Goal: Use online tool/utility

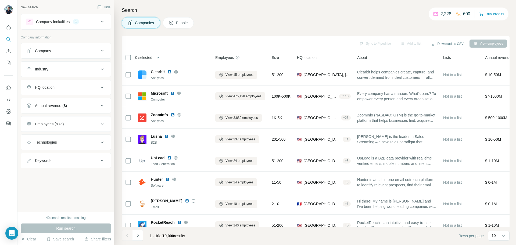
click at [64, 19] on div "Company lookalikes" at bounding box center [53, 21] width 34 height 5
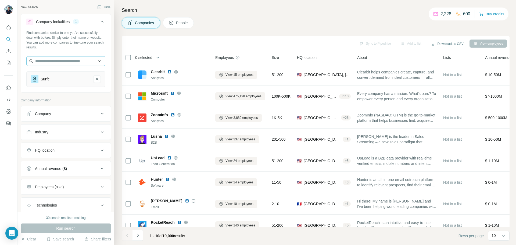
click at [95, 80] on icon "Surfe-remove-button" at bounding box center [97, 78] width 5 height 5
click at [65, 61] on input "text" at bounding box center [65, 61] width 79 height 10
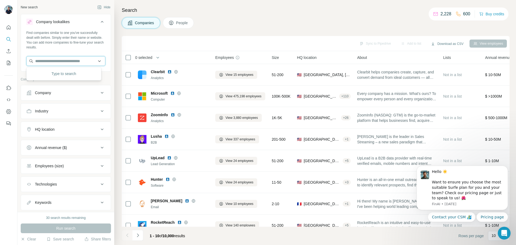
click at [68, 61] on input "text" at bounding box center [65, 61] width 79 height 10
drag, startPoint x: 60, startPoint y: 60, endPoint x: 0, endPoint y: 46, distance: 61.5
click at [0, 46] on div "New search Hide Company lookalikes Find companies similar to one you've success…" at bounding box center [258, 122] width 516 height 245
drag, startPoint x: 13, startPoint y: 61, endPoint x: 0, endPoint y: 54, distance: 14.9
click at [0, 54] on div "**********" at bounding box center [258, 122] width 516 height 245
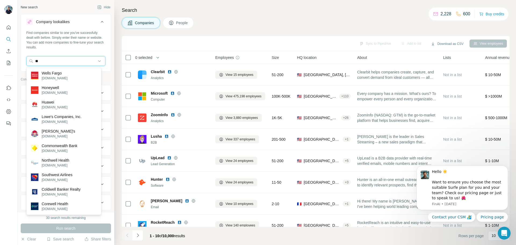
type input "*"
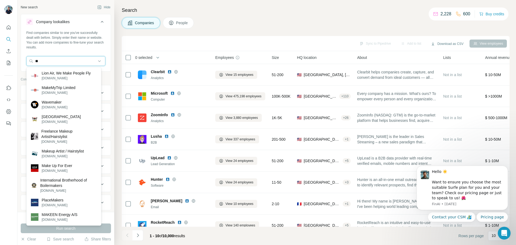
type input "*"
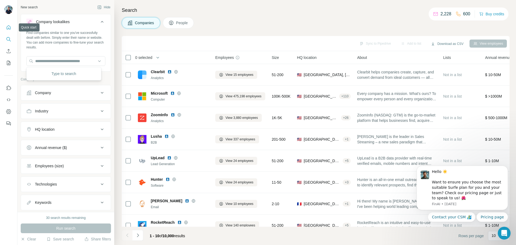
click at [9, 30] on icon "Quick start" at bounding box center [8, 27] width 5 height 5
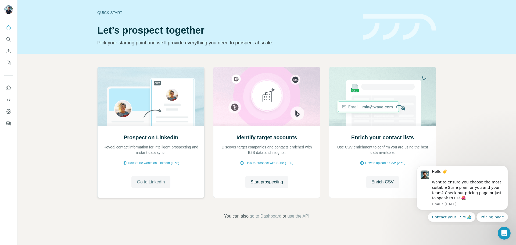
click at [150, 181] on span "Go to LinkedIn" at bounding box center [151, 182] width 28 height 6
click at [9, 39] on icon "Search" at bounding box center [8, 39] width 5 height 5
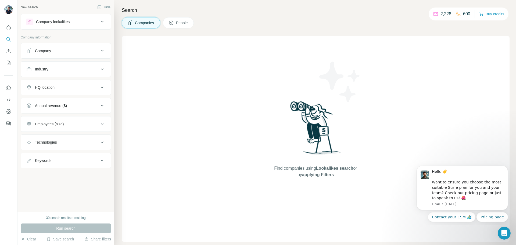
click at [91, 17] on button "Company lookalikes" at bounding box center [66, 21] width 90 height 13
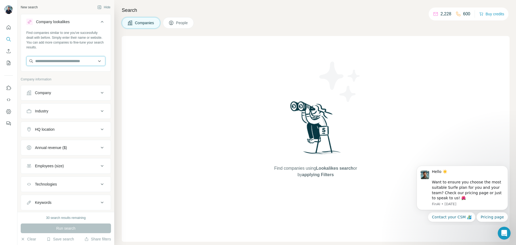
click at [51, 58] on input "text" at bounding box center [65, 61] width 79 height 10
paste input "**********"
type input "**********"
click at [34, 39] on div "Find companies similar to one you've successfully dealt with before. Simply ent…" at bounding box center [65, 39] width 79 height 19
